Goal: Transaction & Acquisition: Download file/media

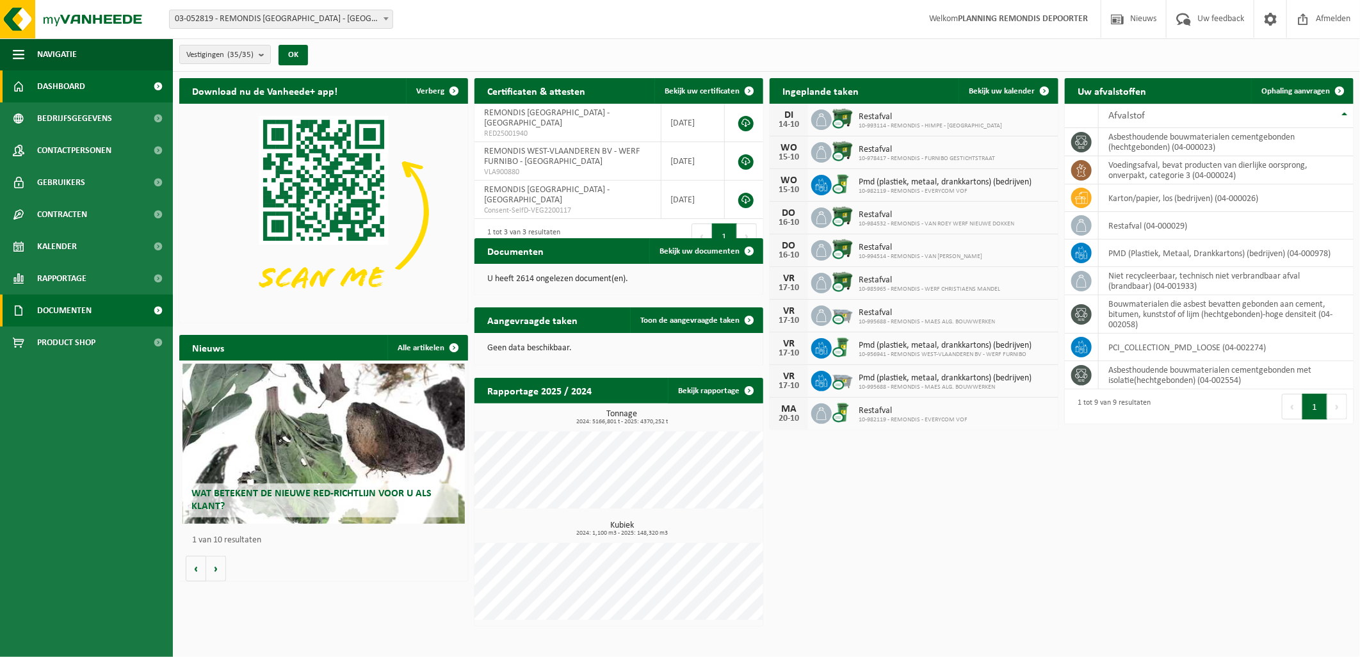
click at [45, 305] on span "Documenten" at bounding box center [64, 311] width 54 height 32
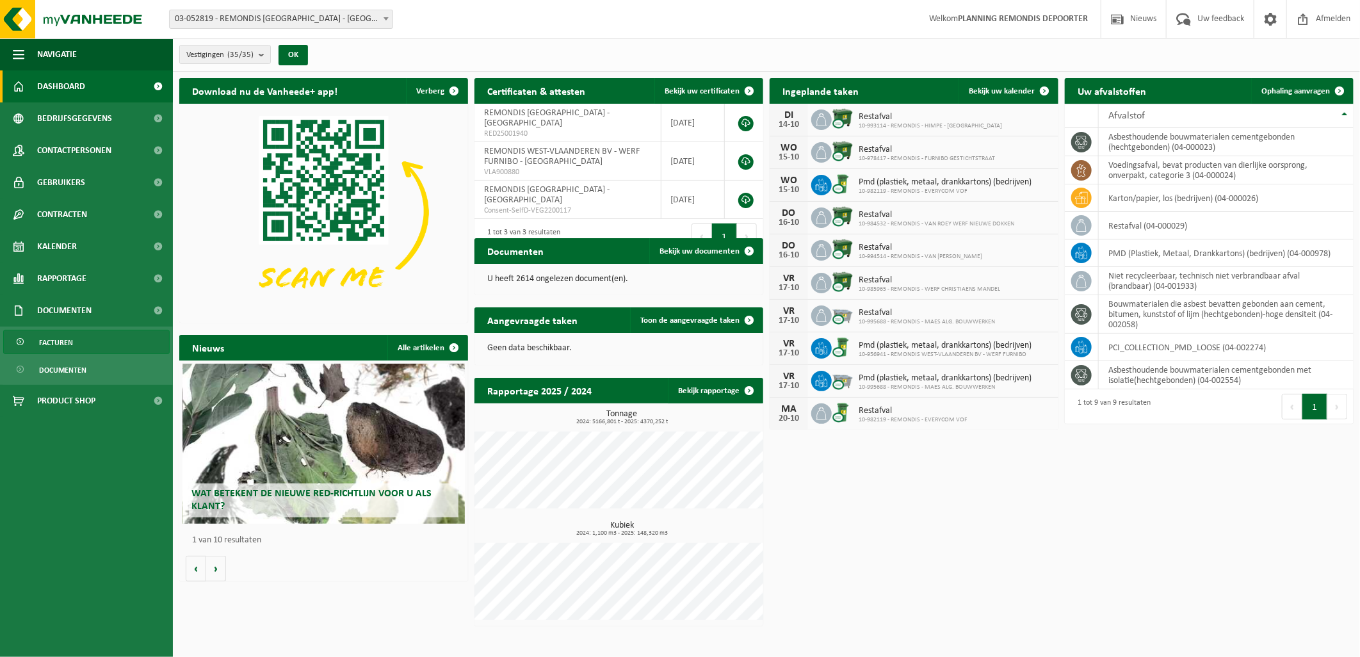
click at [65, 343] on span "Facturen" at bounding box center [56, 342] width 34 height 24
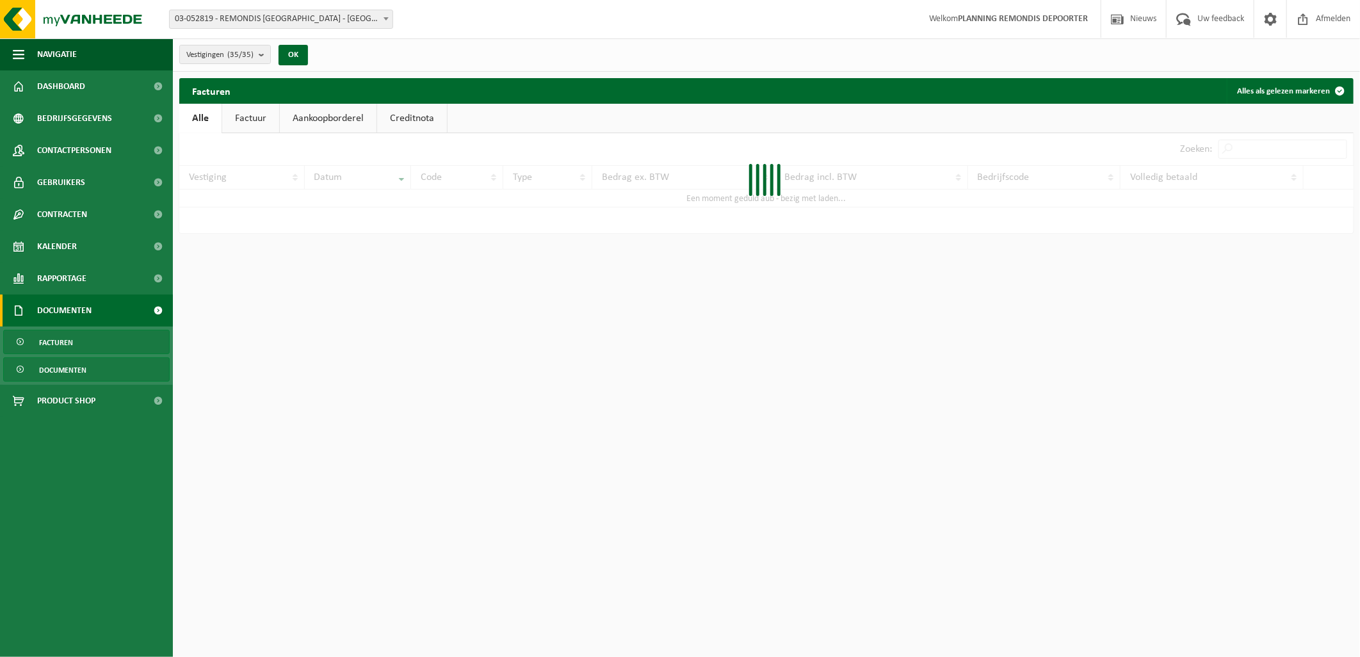
click at [61, 369] on span "Documenten" at bounding box center [62, 370] width 47 height 24
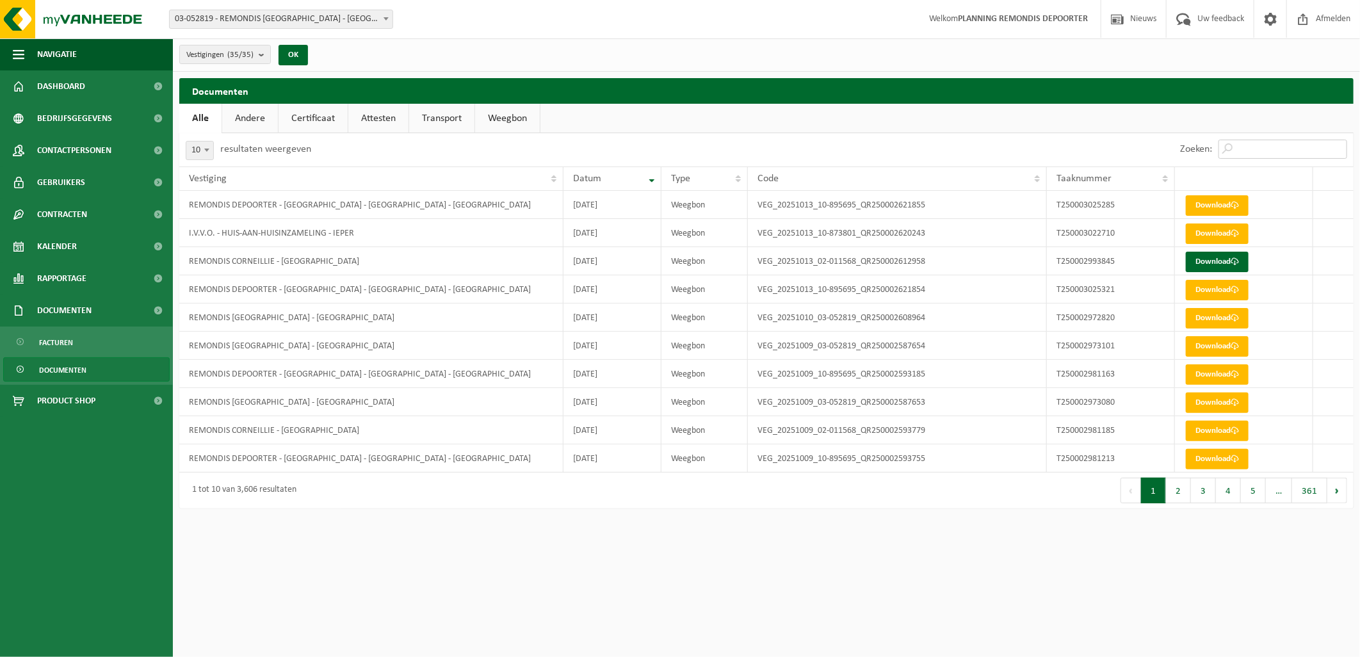
click at [1260, 146] on input "Zoeken:" at bounding box center [1283, 149] width 129 height 19
paste input "T250002993845"
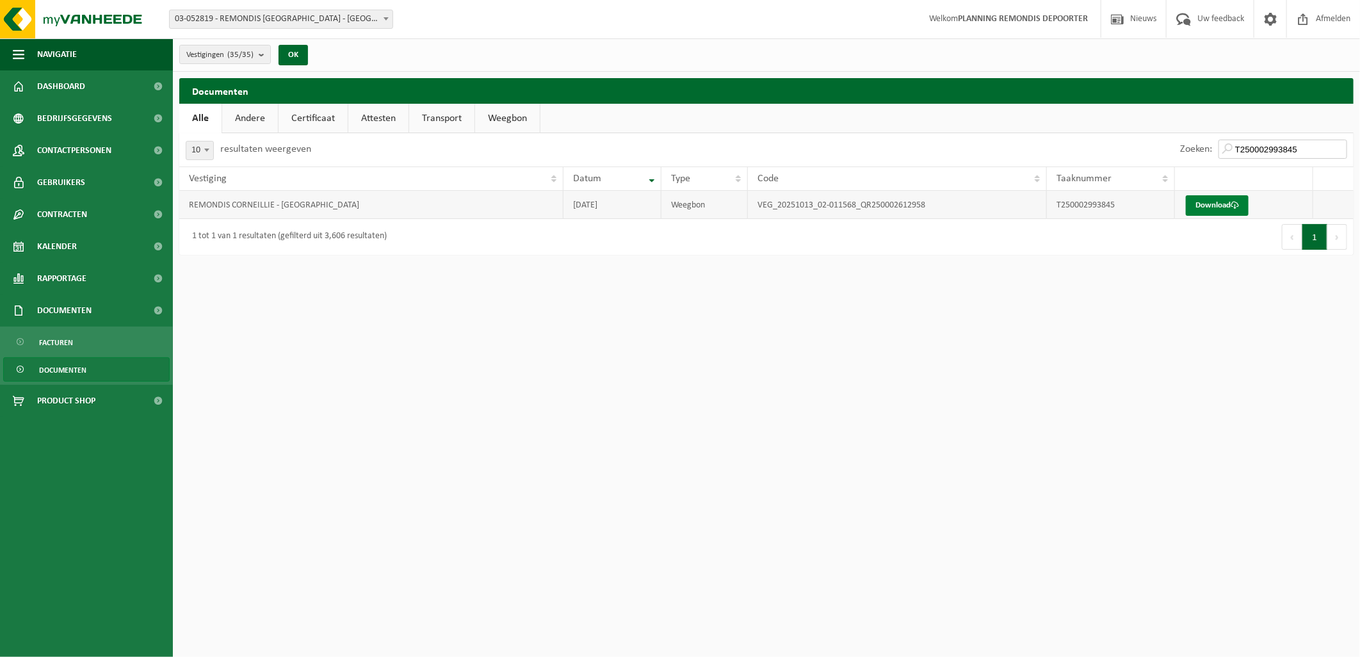
type input "T250002993845"
click at [1210, 199] on link "Download" at bounding box center [1217, 205] width 63 height 20
click at [1211, 205] on link "Download" at bounding box center [1217, 205] width 63 height 20
